Goal: Task Accomplishment & Management: Use online tool/utility

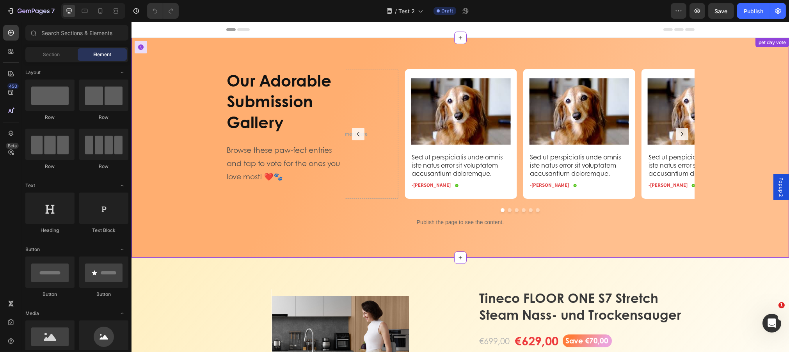
click at [177, 103] on div "Our Adorable Submission Gallery Heading Browse these paw-fect entries and tap t…" at bounding box center [459, 151] width 657 height 164
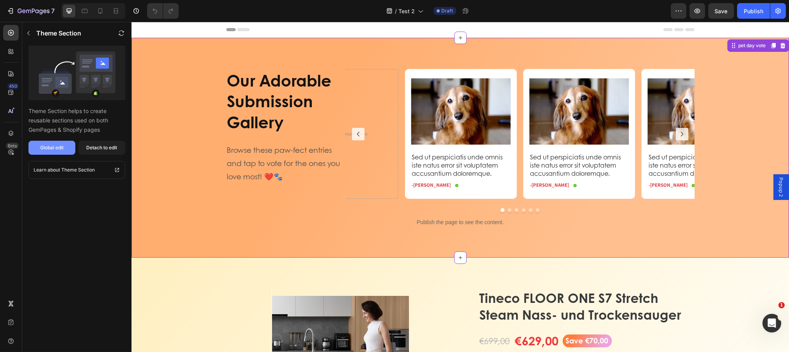
click at [47, 144] on div "Global edit" at bounding box center [51, 147] width 23 height 7
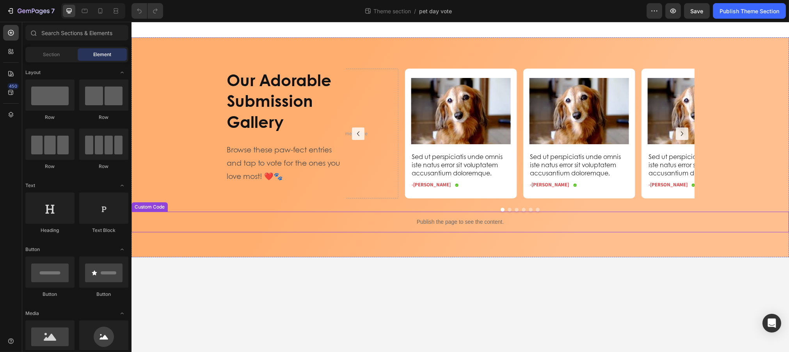
click at [440, 226] on p "Publish the page to see the content." at bounding box center [459, 222] width 657 height 8
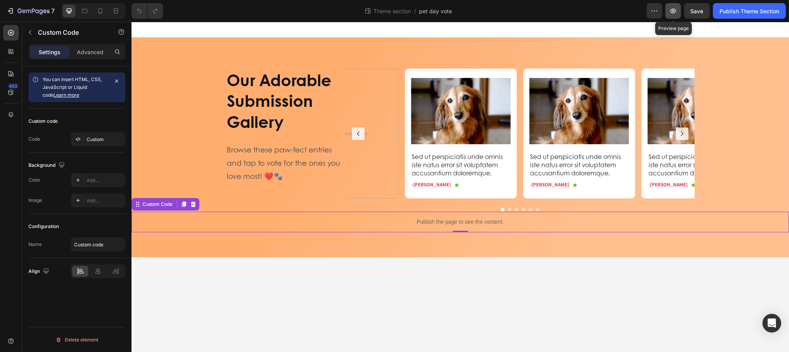
click at [673, 12] on icon "button" at bounding box center [673, 11] width 6 height 5
